Goal: Task Accomplishment & Management: Use online tool/utility

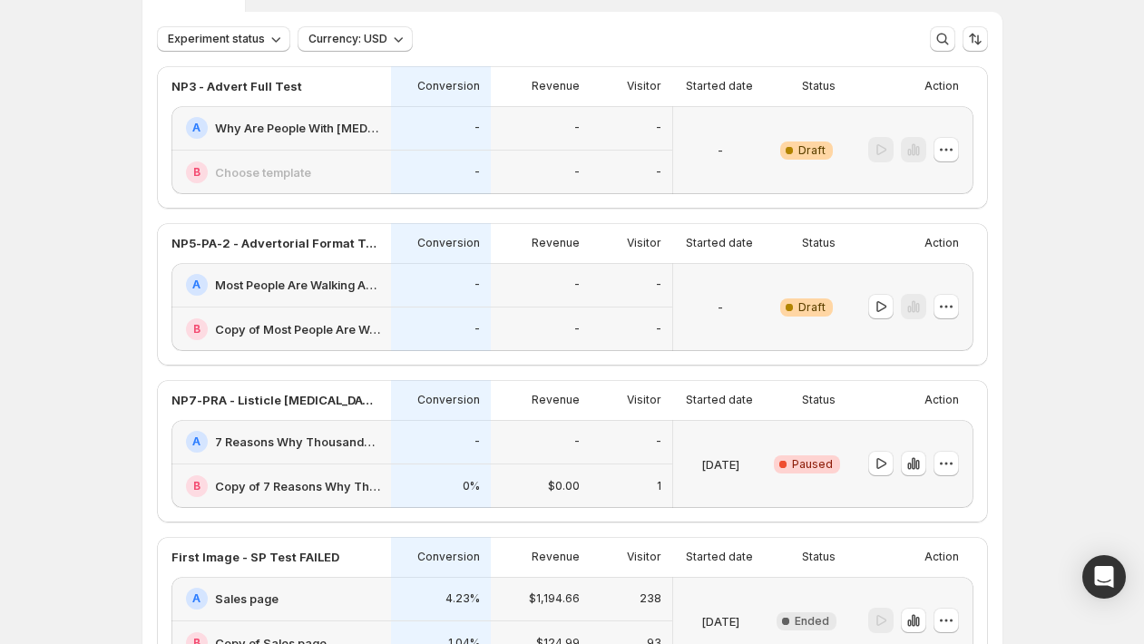
scroll to position [113, 0]
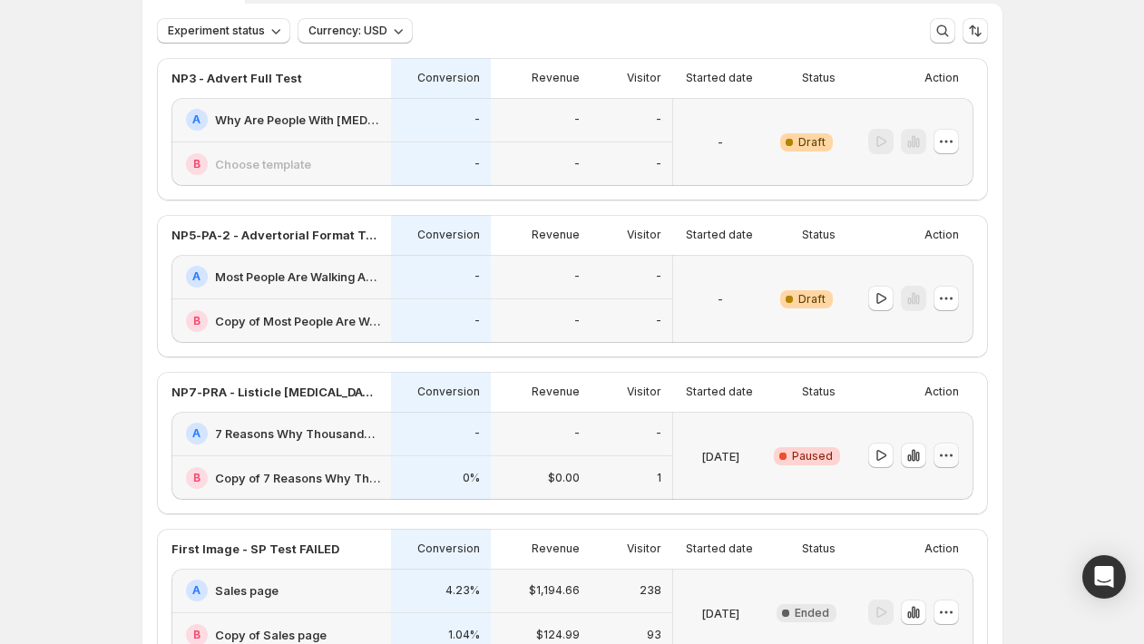
click at [953, 457] on icon "button" at bounding box center [946, 455] width 18 height 18
click at [954, 457] on icon "button" at bounding box center [946, 455] width 18 height 18
click at [950, 458] on icon "button" at bounding box center [946, 455] width 18 height 18
click at [921, 488] on span "Edit" at bounding box center [929, 492] width 20 height 15
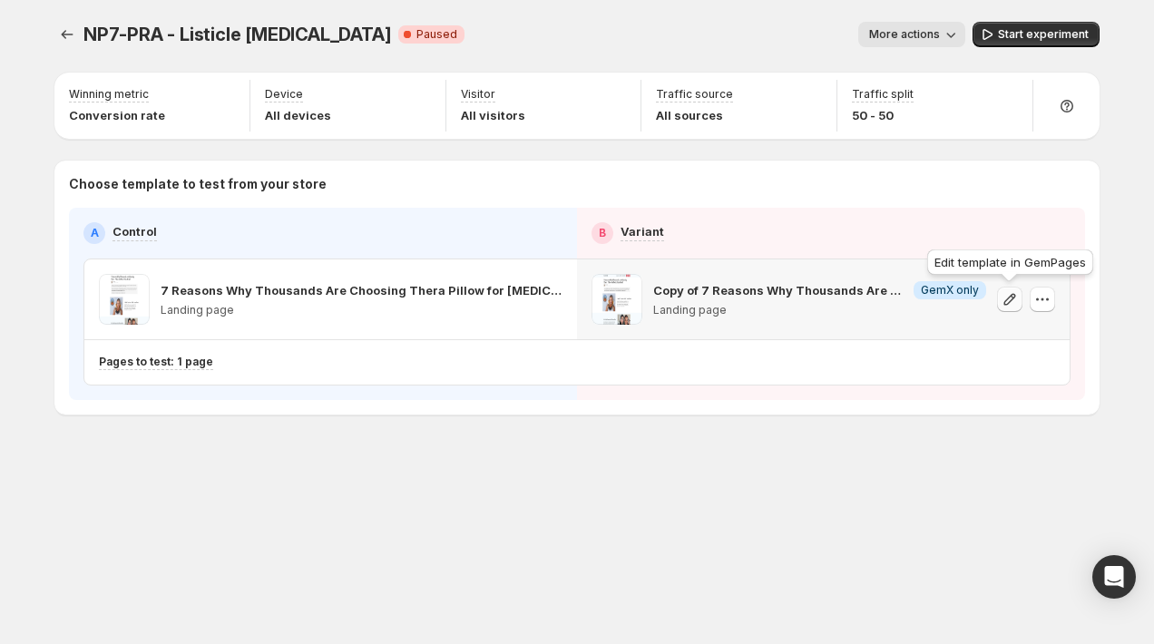
click at [1010, 300] on icon "button" at bounding box center [1009, 299] width 18 height 18
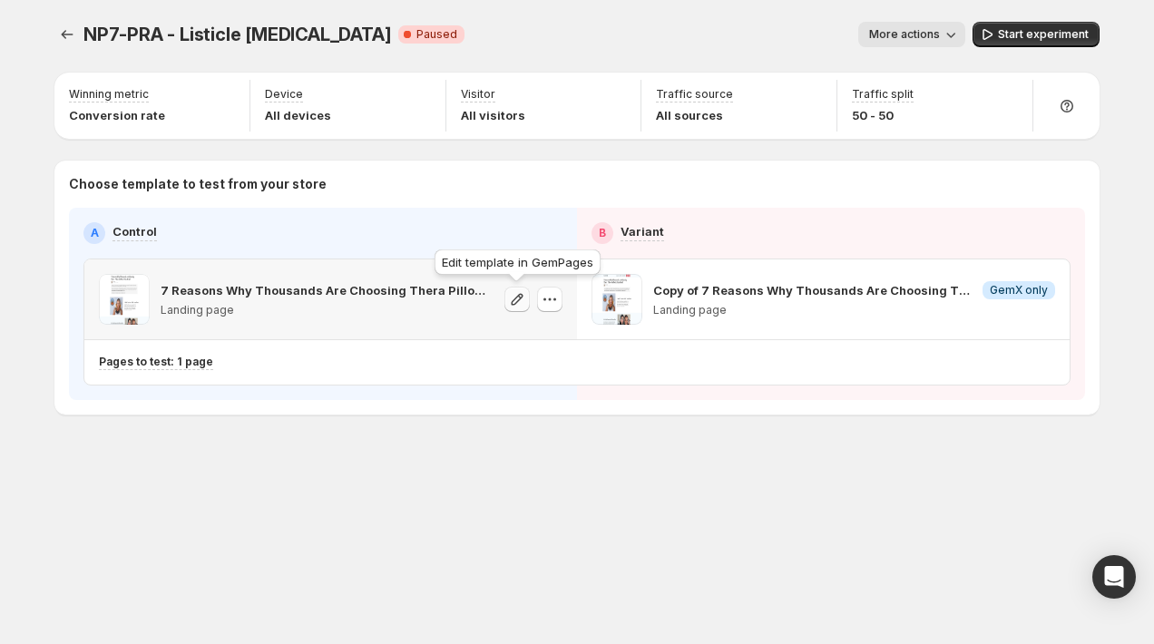
click at [520, 304] on icon "button" at bounding box center [517, 299] width 18 height 18
click at [1033, 31] on span "Start experiment" at bounding box center [1043, 34] width 91 height 15
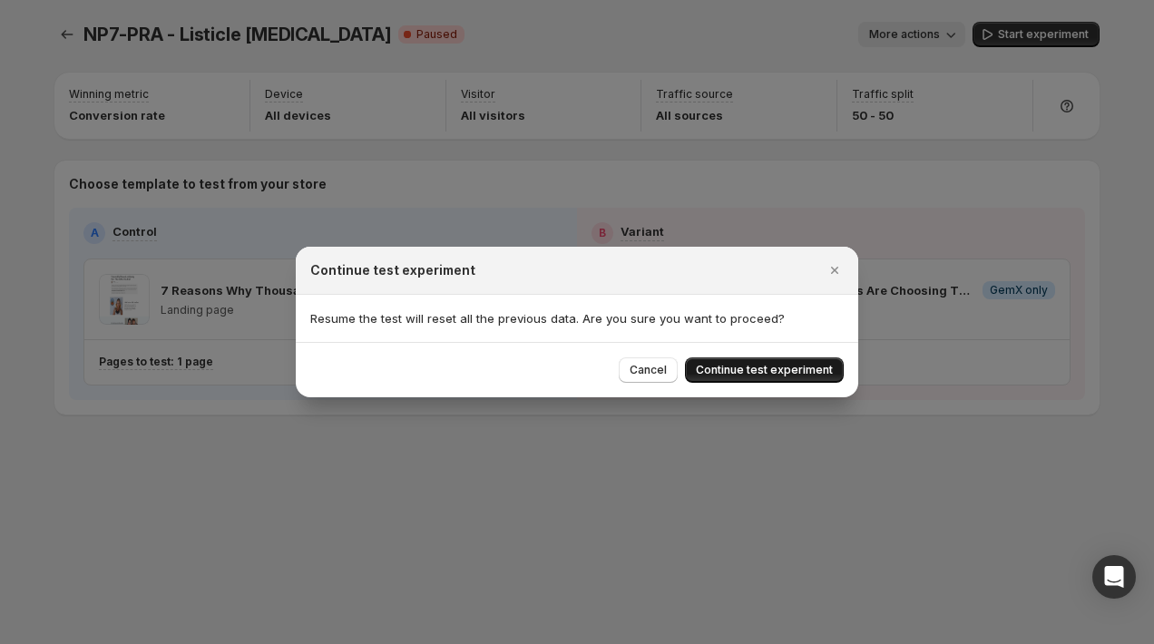
click at [764, 372] on span "Continue test experiment" at bounding box center [764, 370] width 137 height 15
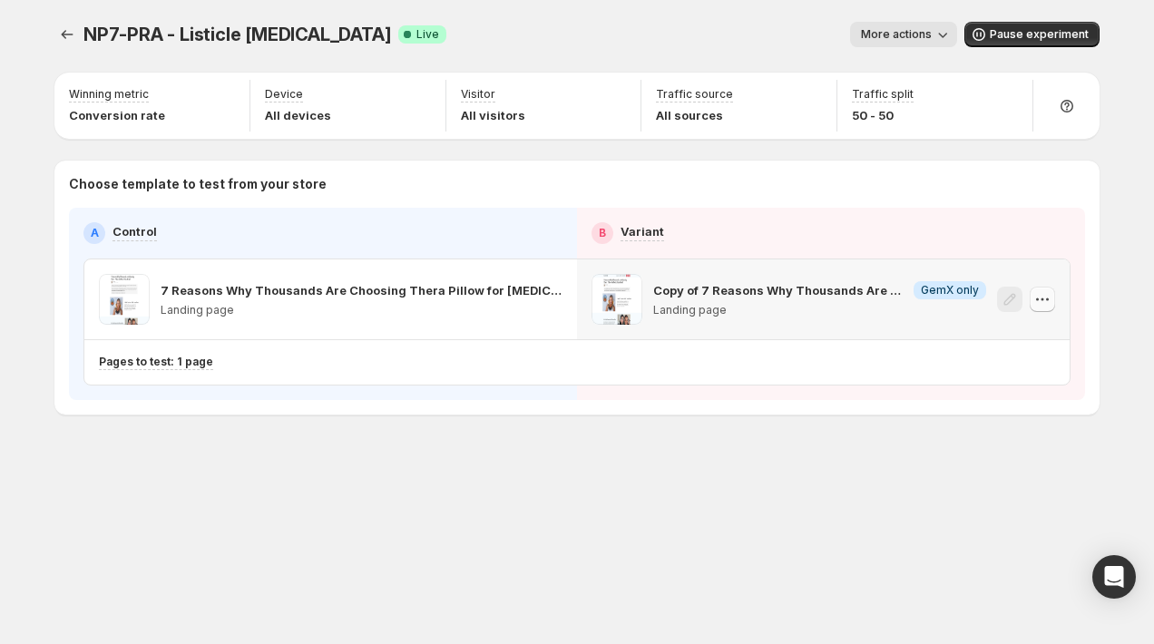
click at [1043, 301] on icon "button" at bounding box center [1042, 299] width 18 height 18
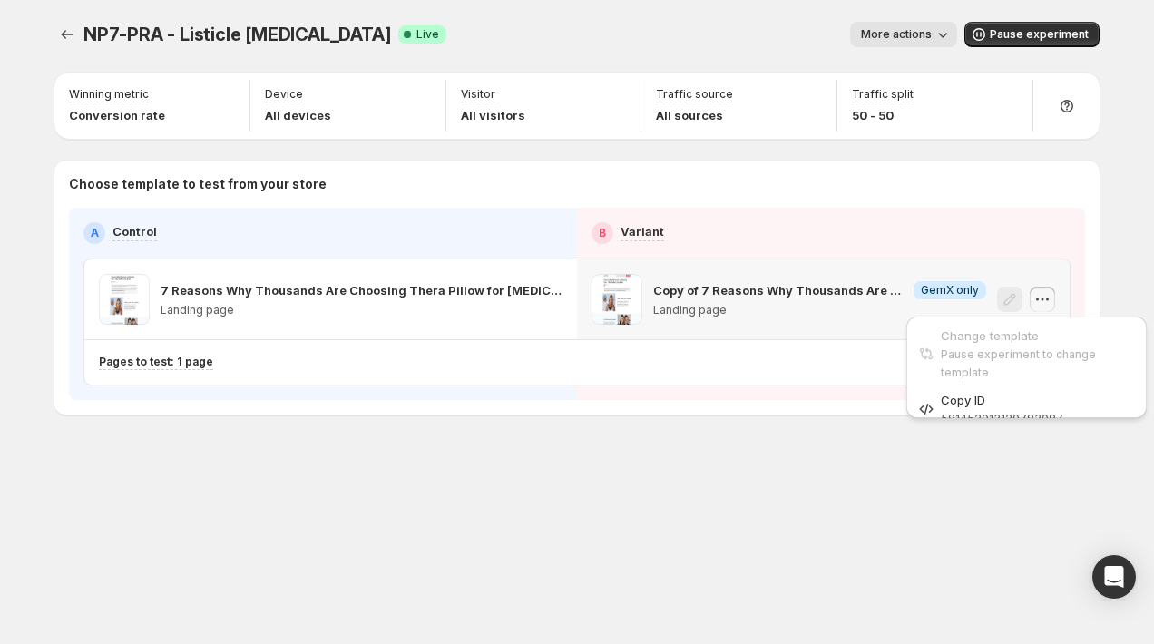
click at [1043, 301] on icon "button" at bounding box center [1042, 299] width 18 height 18
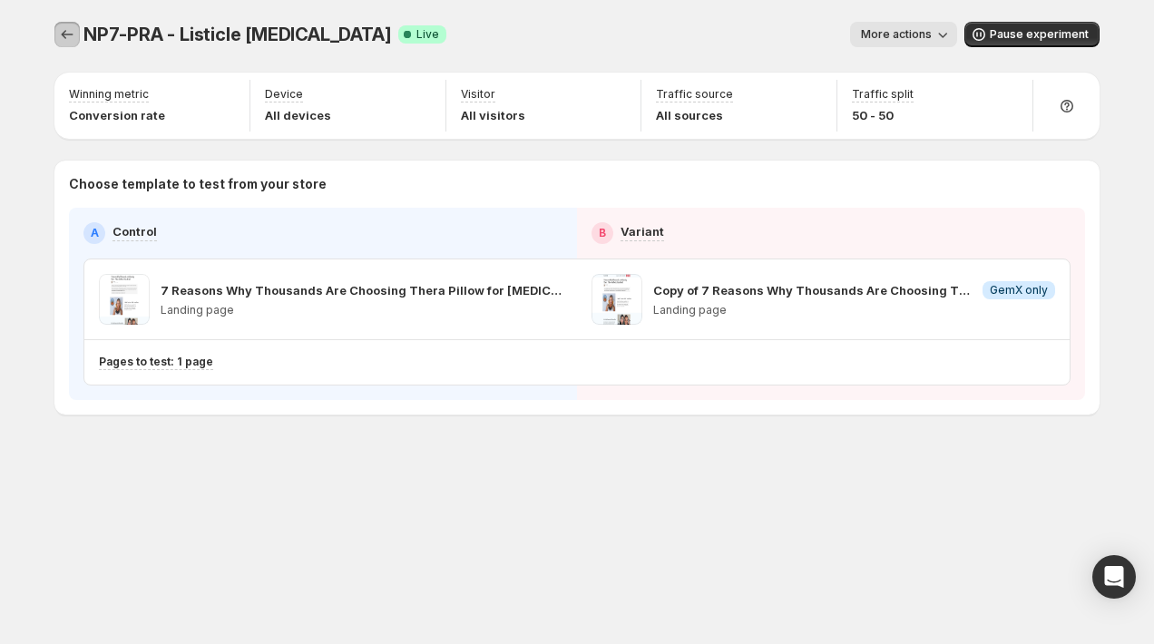
click at [67, 37] on icon "Experiments" at bounding box center [67, 34] width 18 height 18
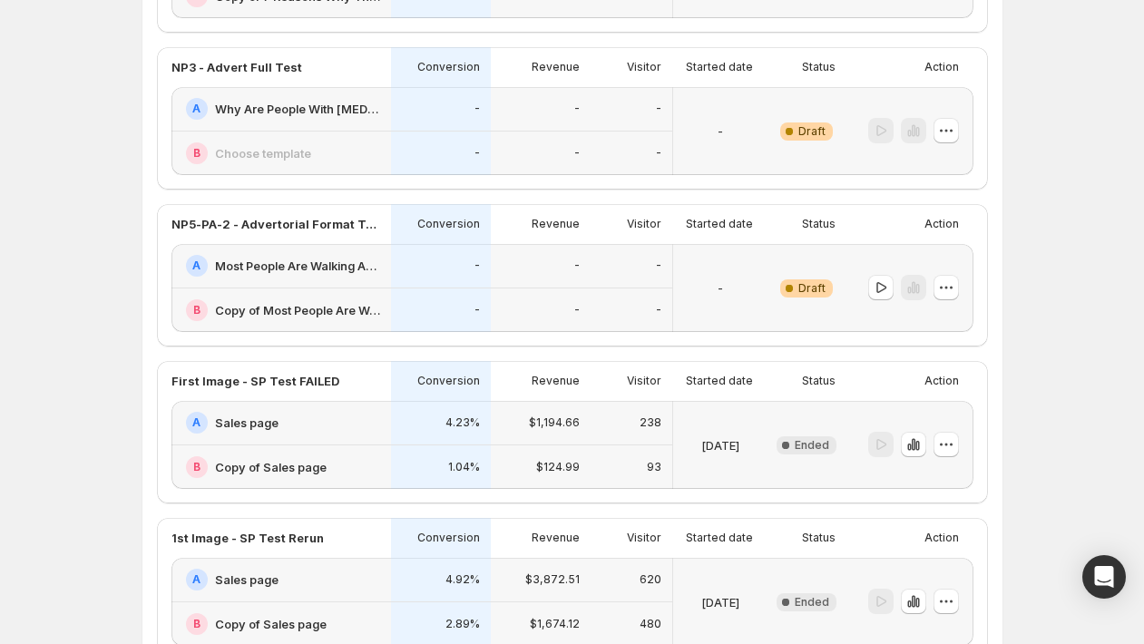
scroll to position [282, 0]
